Goal: Task Accomplishment & Management: Manage account settings

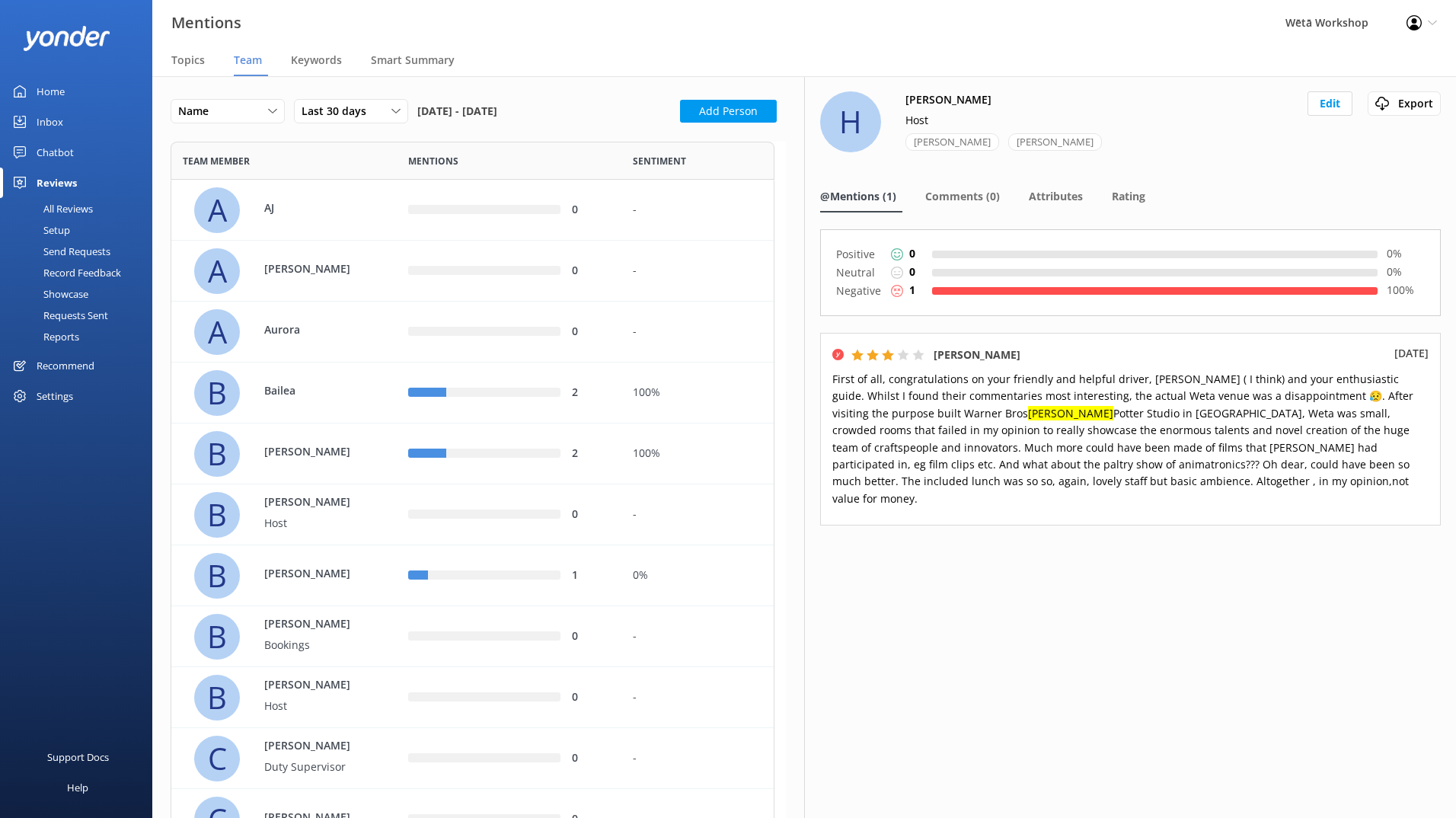
scroll to position [3256, 593]
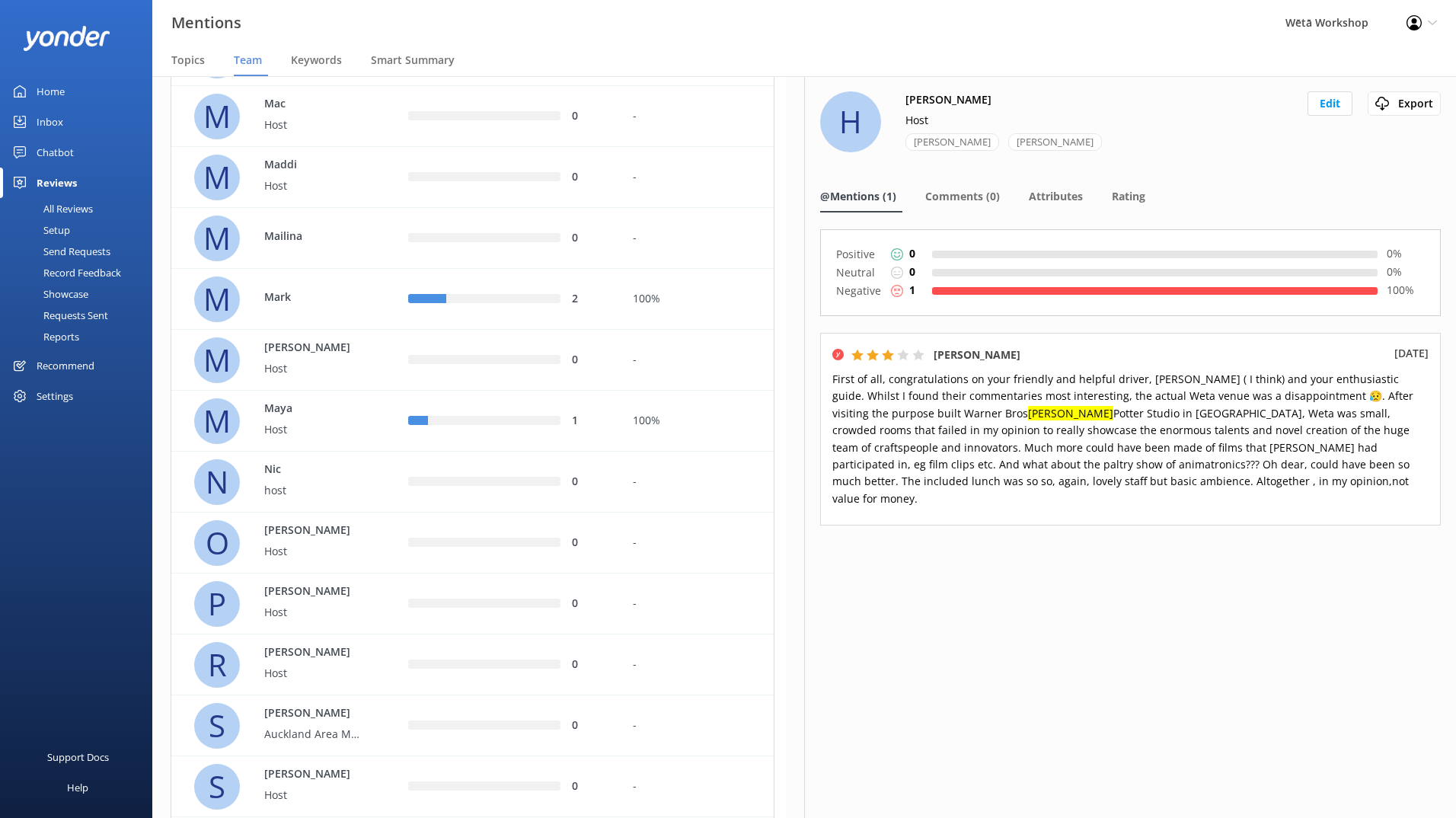
click at [1429, 28] on div "Profile Settings Logout" at bounding box center [1422, 23] width 69 height 46
click at [1387, 108] on link "Logout" at bounding box center [1381, 104] width 152 height 38
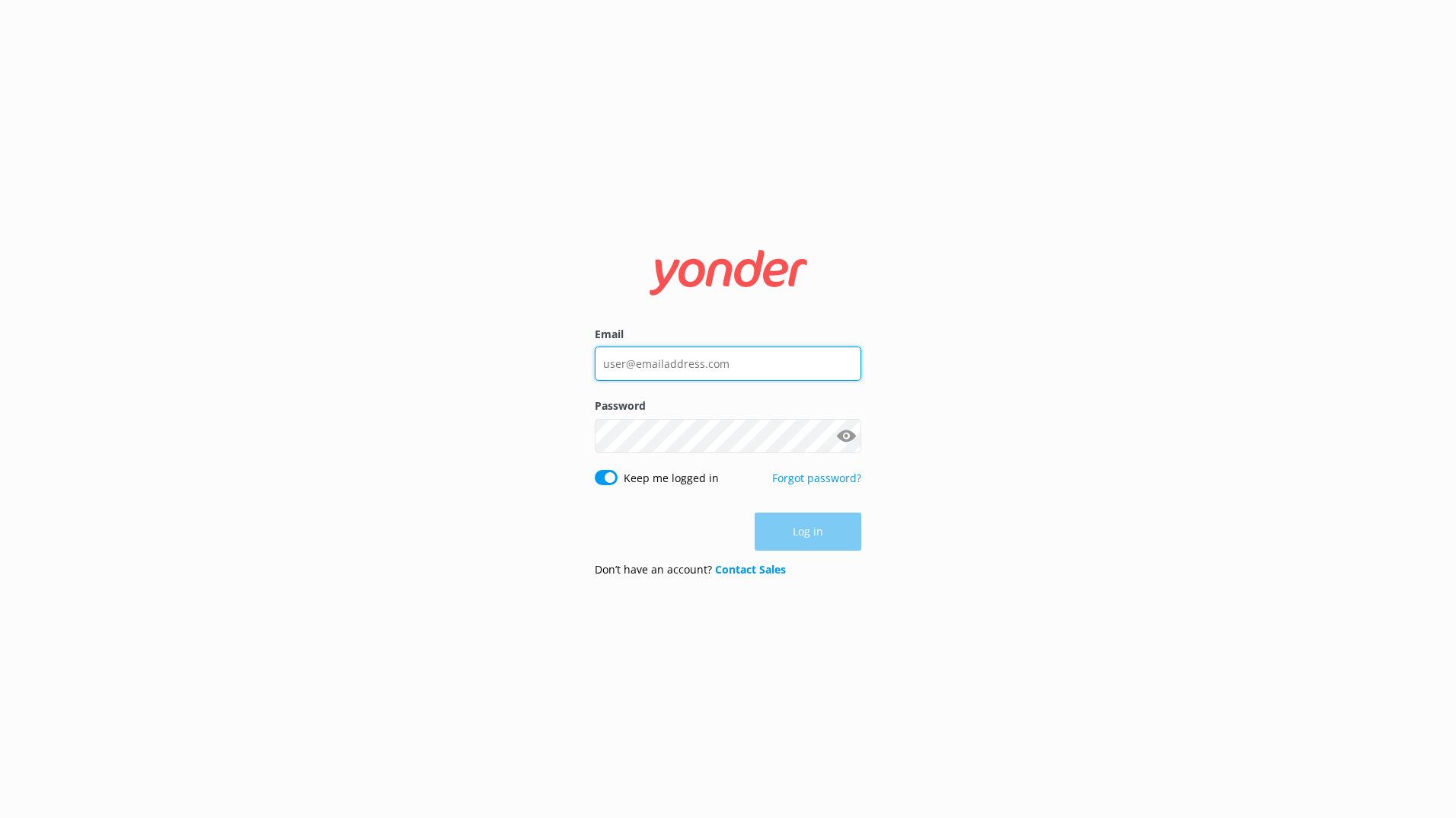
type input "[PERSON_NAME][EMAIL_ADDRESS][PERSON_NAME][DOMAIN_NAME]"
